Goal: Answer question/provide support

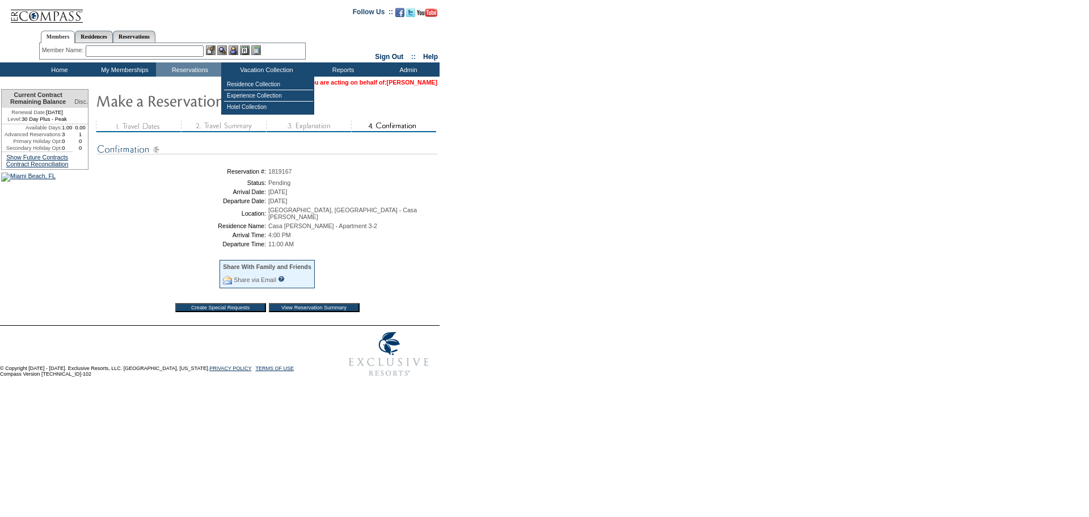
click at [413, 81] on link "[PERSON_NAME]" at bounding box center [412, 82] width 50 height 7
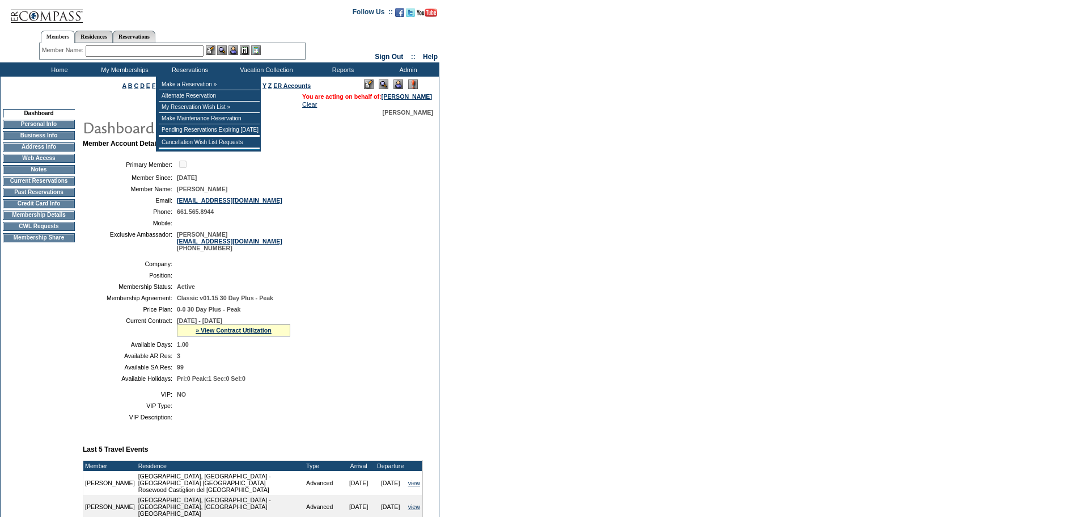
click at [187, 51] on input "text" at bounding box center [145, 50] width 118 height 11
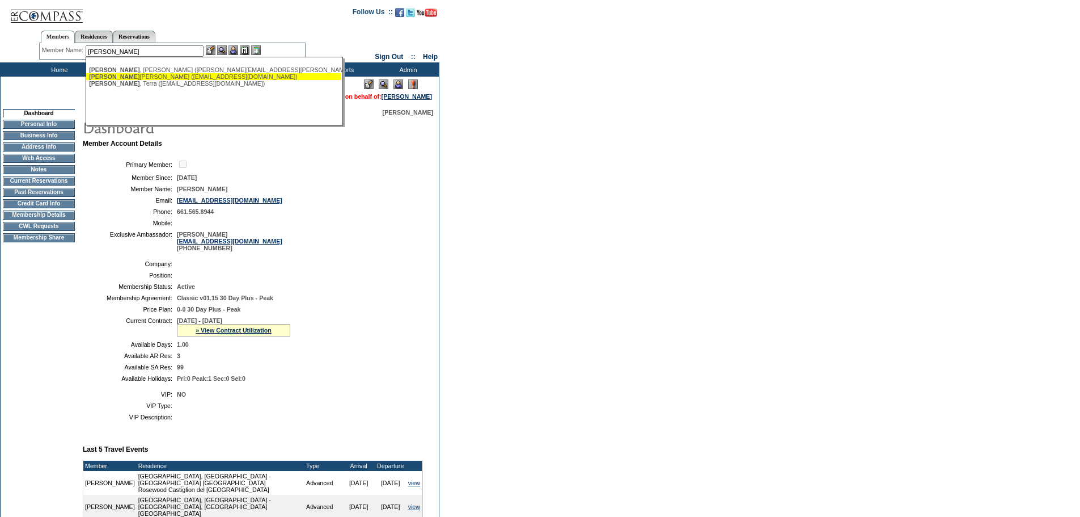
click at [206, 77] on div "[PERSON_NAME] ([EMAIL_ADDRESS][DOMAIN_NAME])" at bounding box center [213, 76] width 249 height 7
type input "[PERSON_NAME] ([EMAIL_ADDRESS][DOMAIN_NAME])"
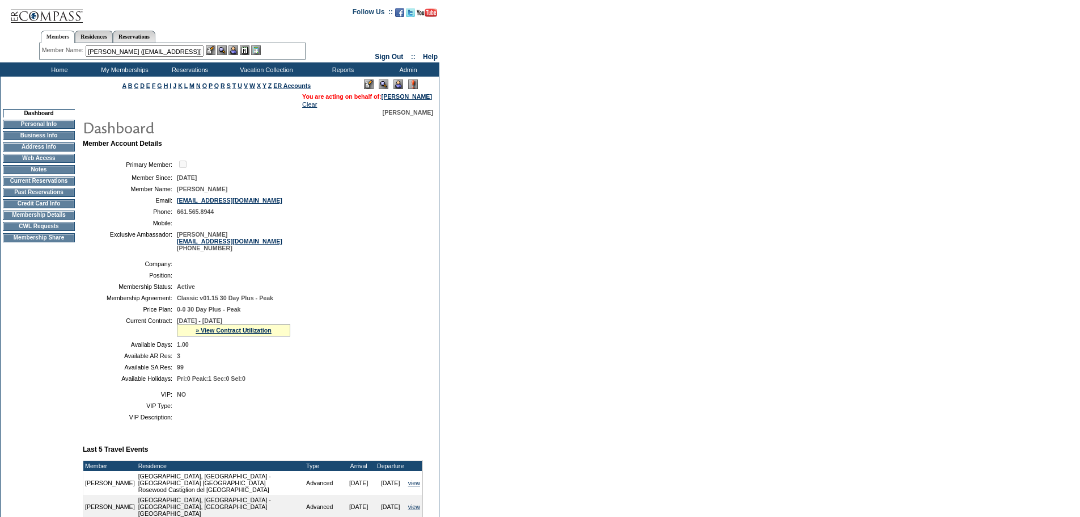
click at [238, 48] on img at bounding box center [234, 50] width 10 height 10
click at [222, 53] on img at bounding box center [222, 50] width 10 height 10
